Goal: Navigation & Orientation: Find specific page/section

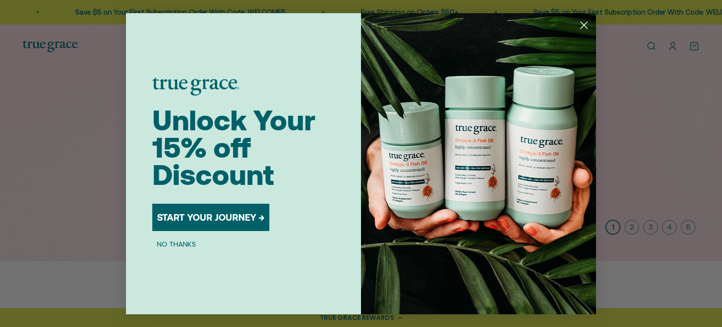
click at [715, 27] on div "Close dialog Unlock Your 15% off Discount START YOUR JOURNEY → NO THANKS Submit" at bounding box center [361, 163] width 722 height 327
click at [587, 22] on icon "Close dialog" at bounding box center [584, 25] width 7 height 7
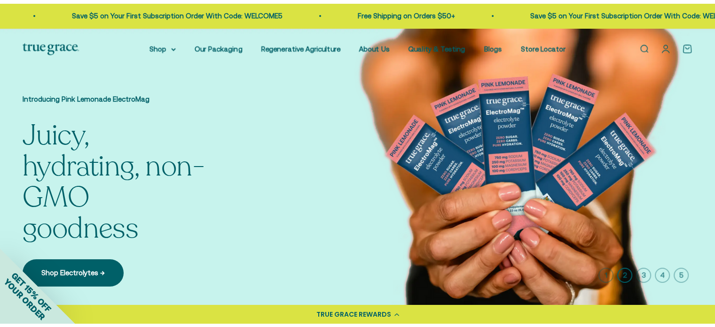
scroll to position [6, 0]
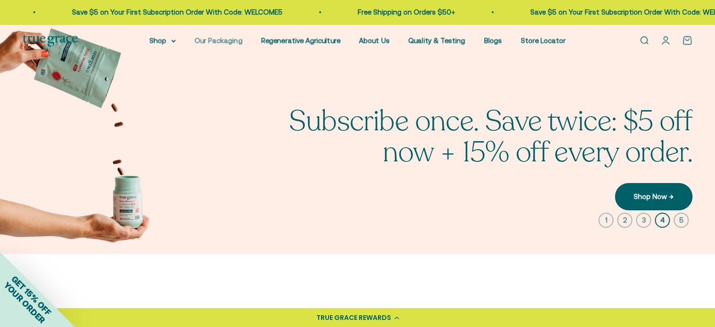
click at [222, 39] on link "Our Packaging" at bounding box center [219, 40] width 48 height 8
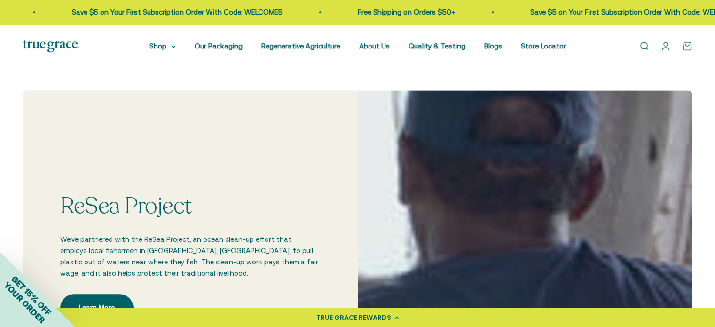
scroll to position [622, 0]
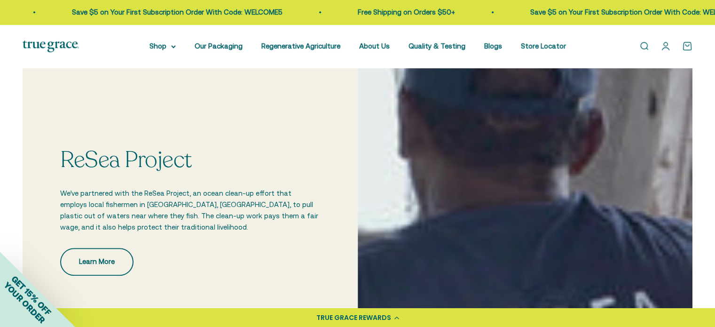
click at [96, 257] on link "Learn More" at bounding box center [96, 261] width 73 height 27
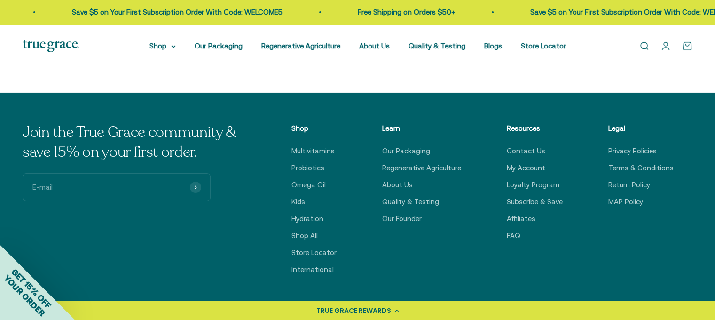
scroll to position [3222, 0]
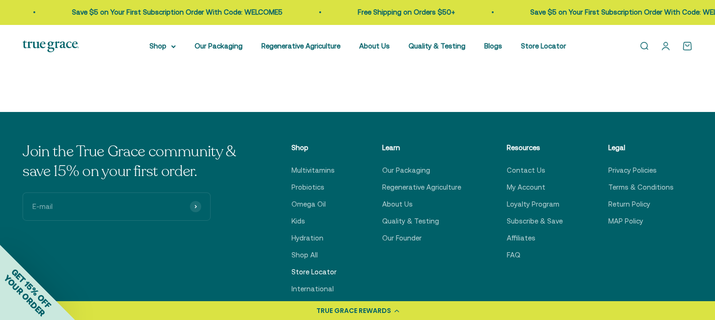
click at [322, 274] on link "Store Locator" at bounding box center [314, 271] width 45 height 11
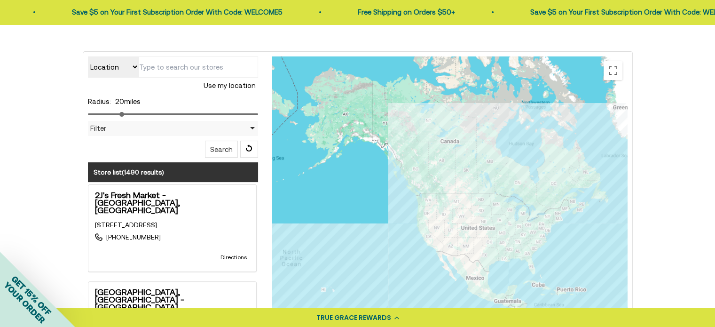
scroll to position [203, 0]
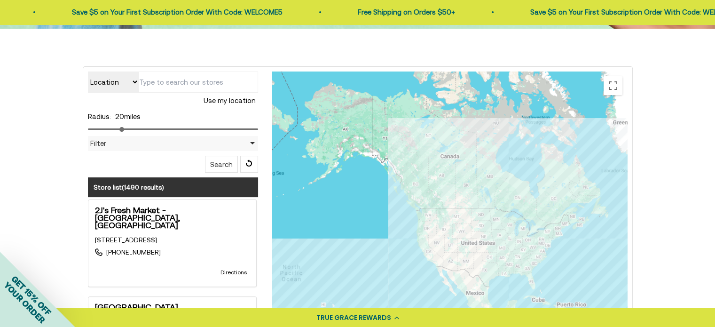
click at [235, 99] on button "Use my location" at bounding box center [229, 101] width 57 height 16
click at [188, 76] on input "text" at bounding box center [198, 81] width 119 height 21
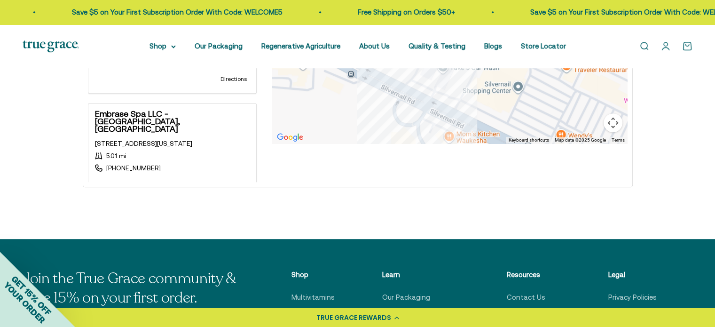
scroll to position [506, 0]
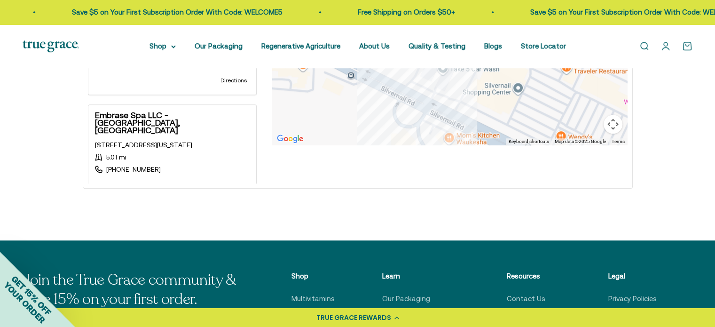
type input "53188"
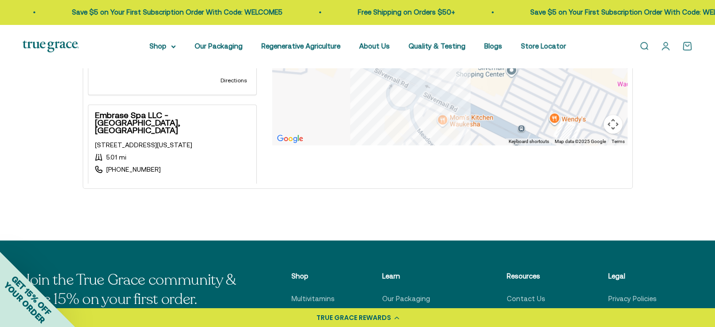
drag, startPoint x: 494, startPoint y: 107, endPoint x: 486, endPoint y: 86, distance: 22.0
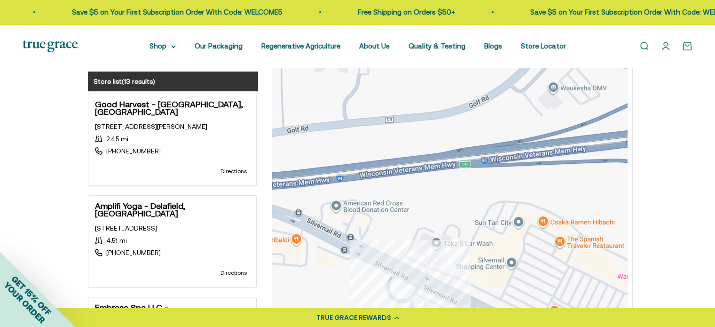
scroll to position [309, 0]
